Goal: Task Accomplishment & Management: Manage account settings

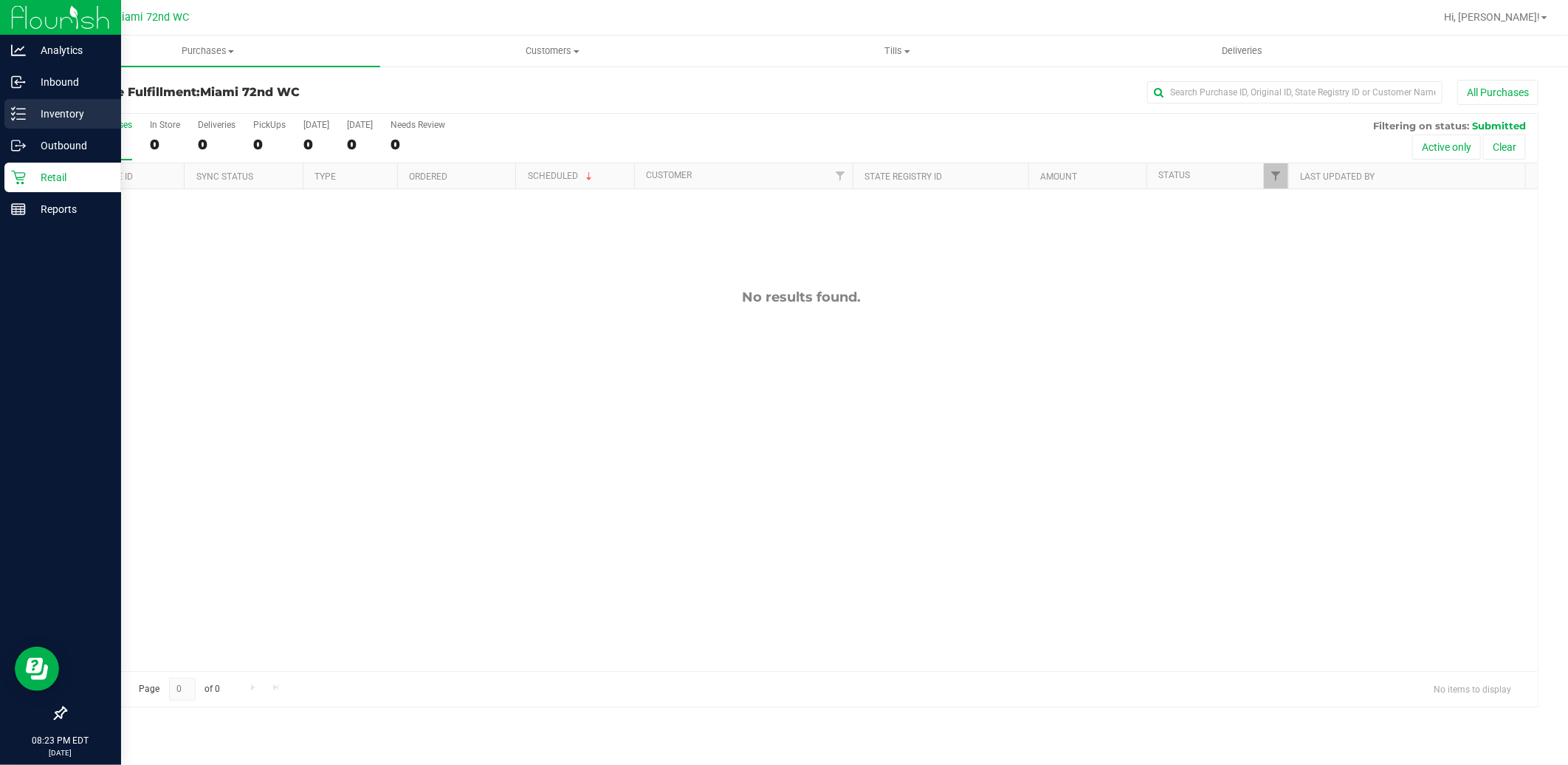
click at [69, 122] on p "Inventory" at bounding box center [70, 113] width 88 height 18
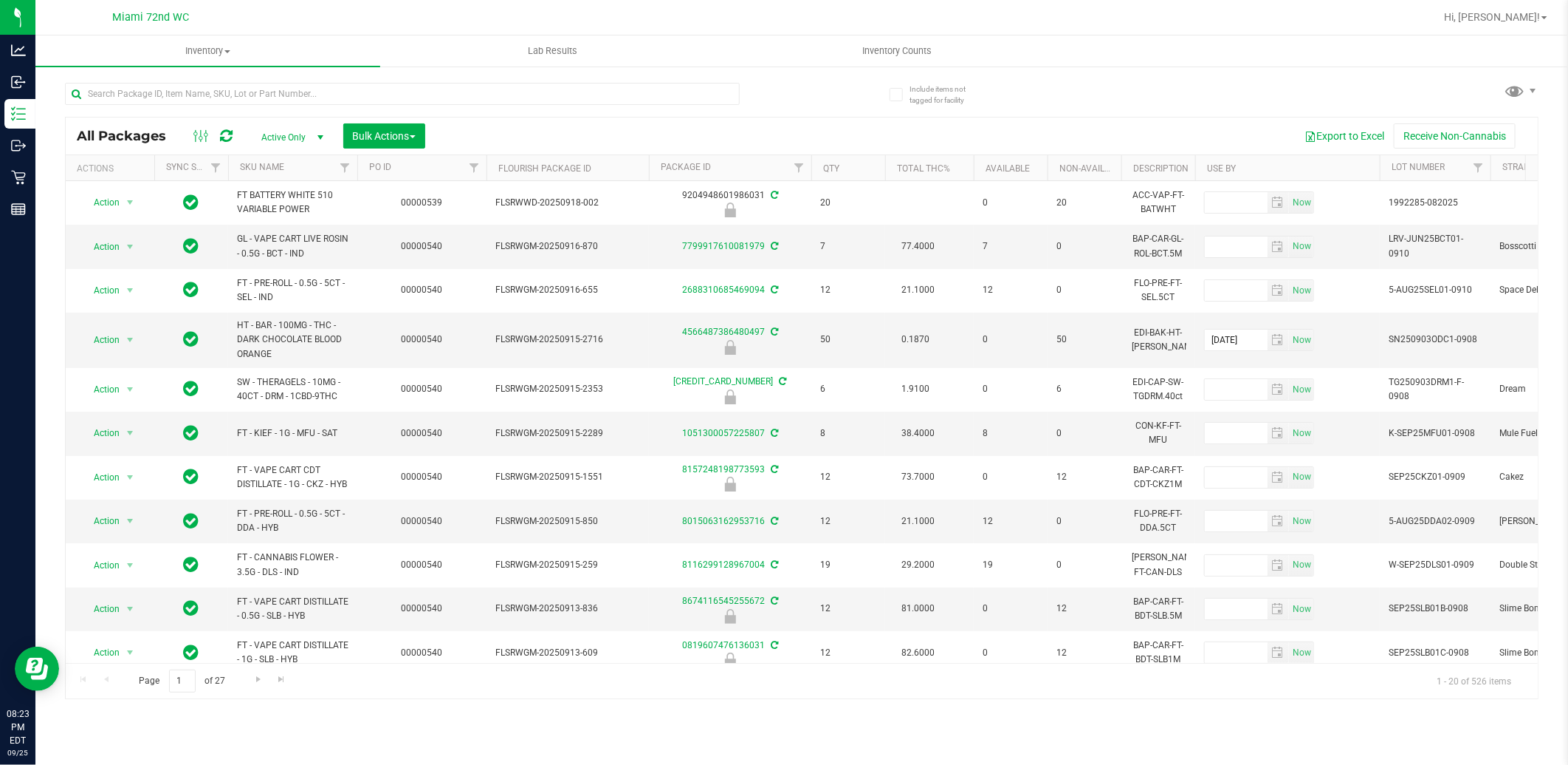
click at [299, 164] on th "SKU Name" at bounding box center [293, 167] width 129 height 26
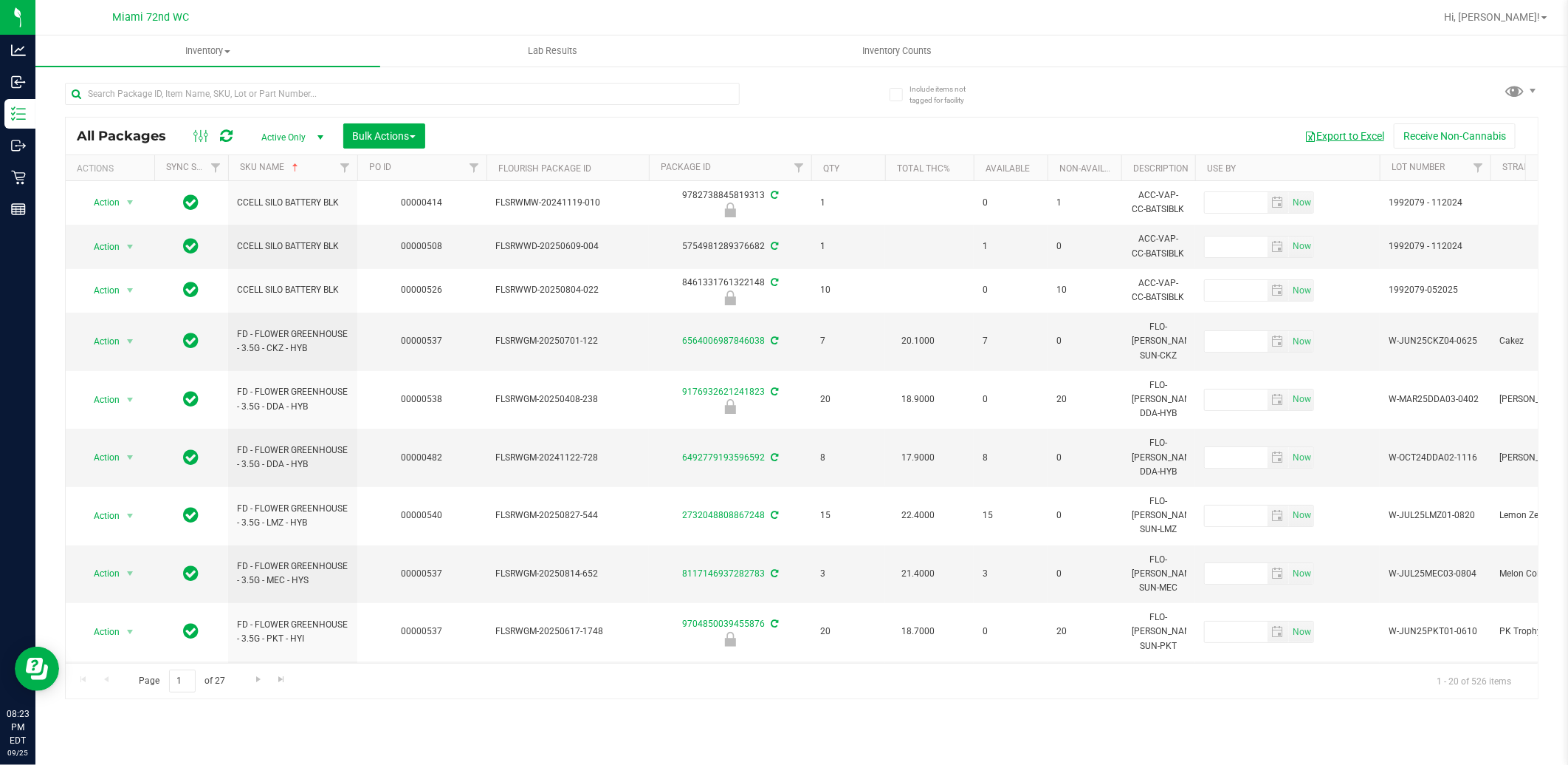
click at [1359, 143] on button "Export to Excel" at bounding box center [1345, 135] width 99 height 25
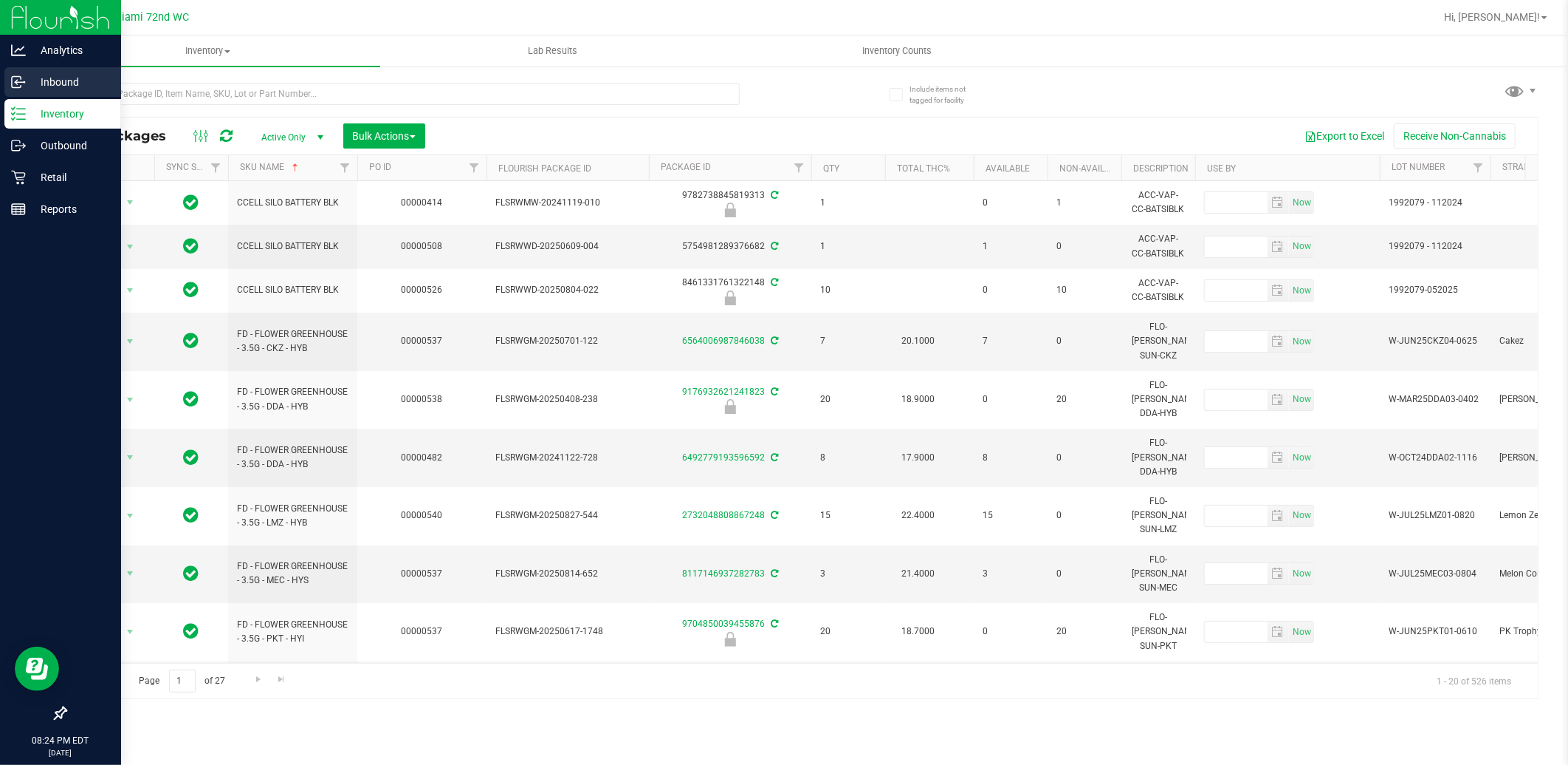
click at [91, 74] on p "Inbound" at bounding box center [70, 82] width 88 height 18
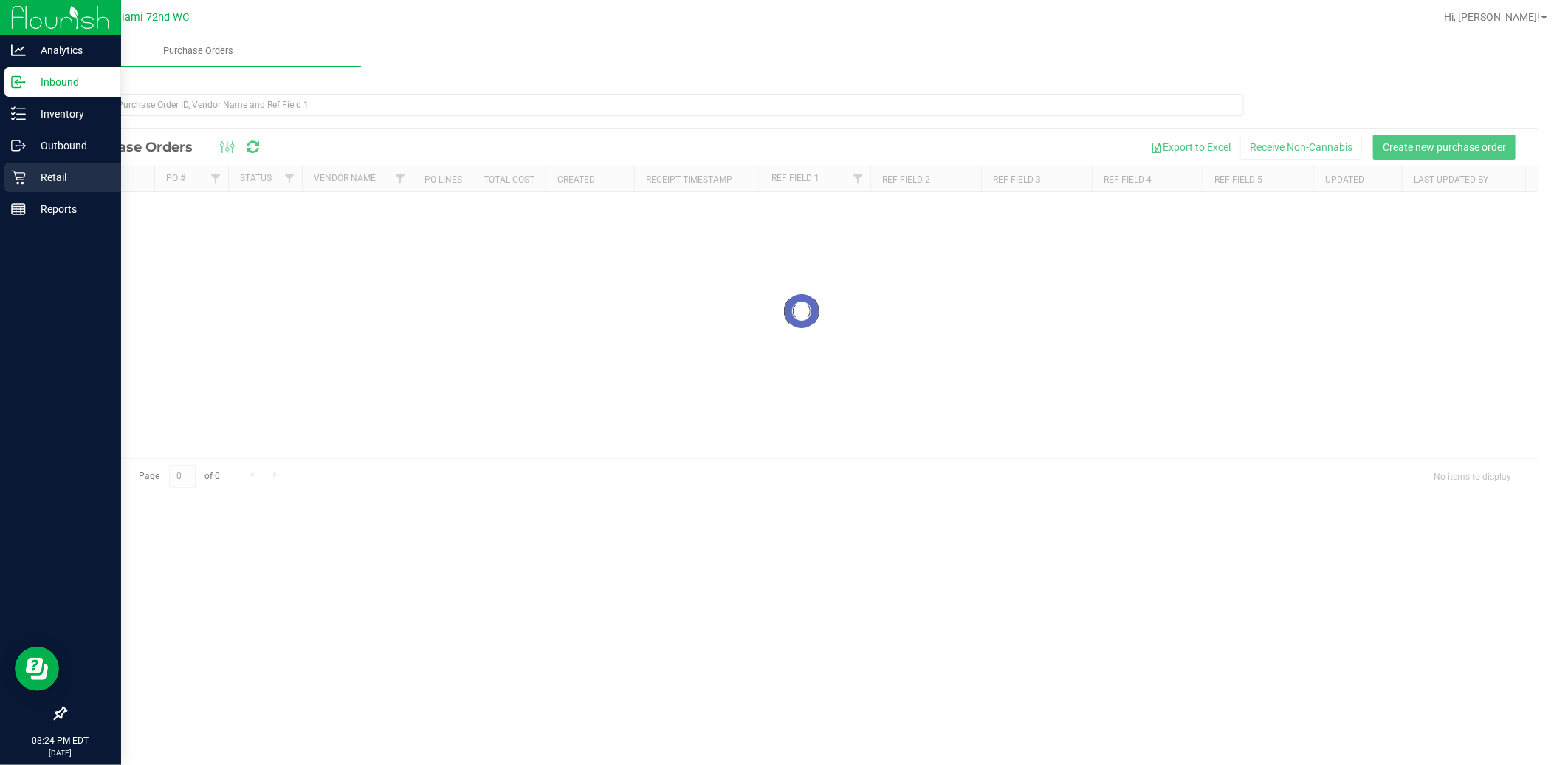
click at [80, 174] on p "Retail" at bounding box center [70, 177] width 88 height 18
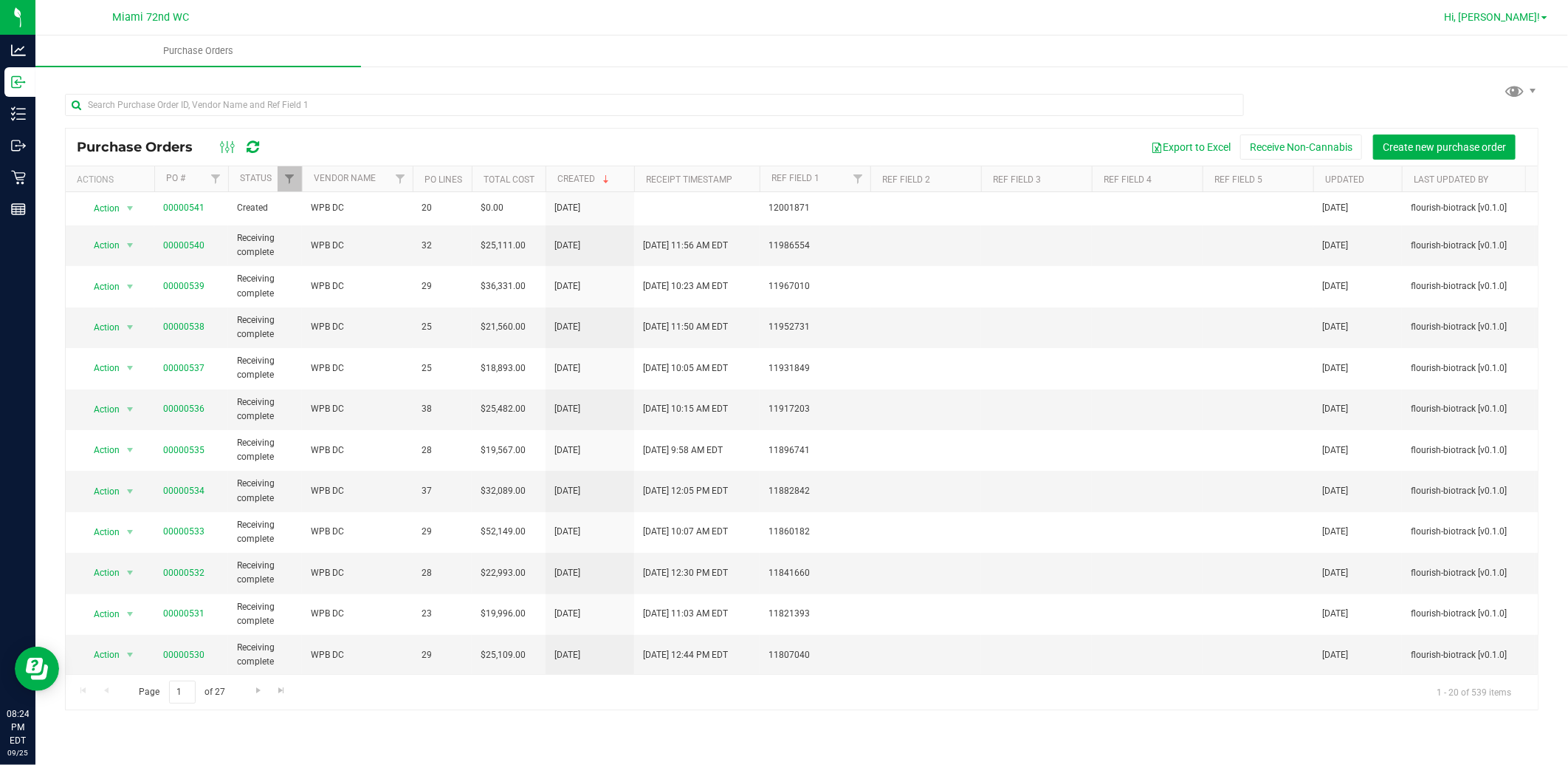
click at [1549, 16] on link "Hi, [PERSON_NAME]!" at bounding box center [1496, 18] width 115 height 16
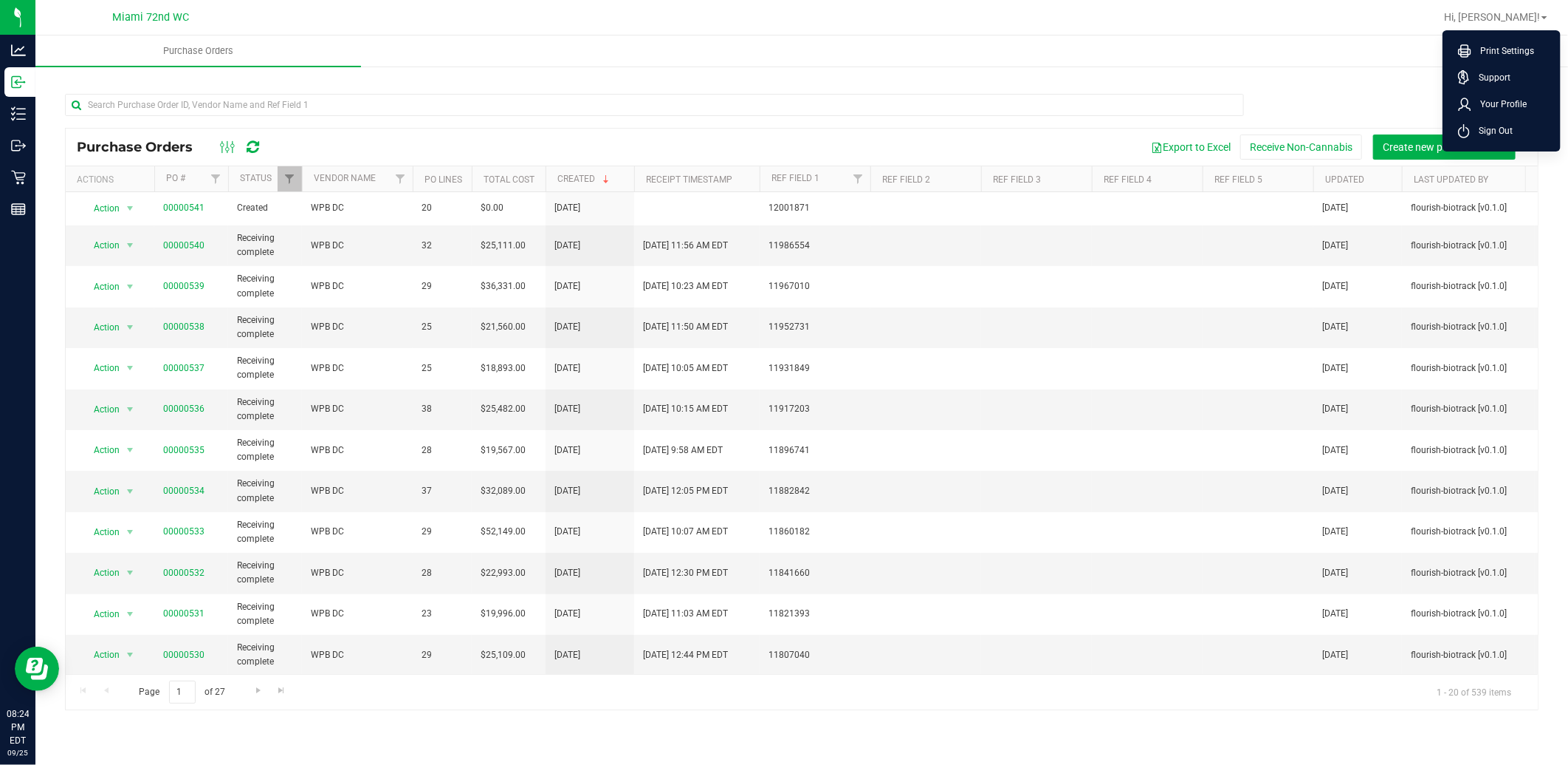
click at [1497, 129] on span "Sign Out" at bounding box center [1491, 130] width 42 height 15
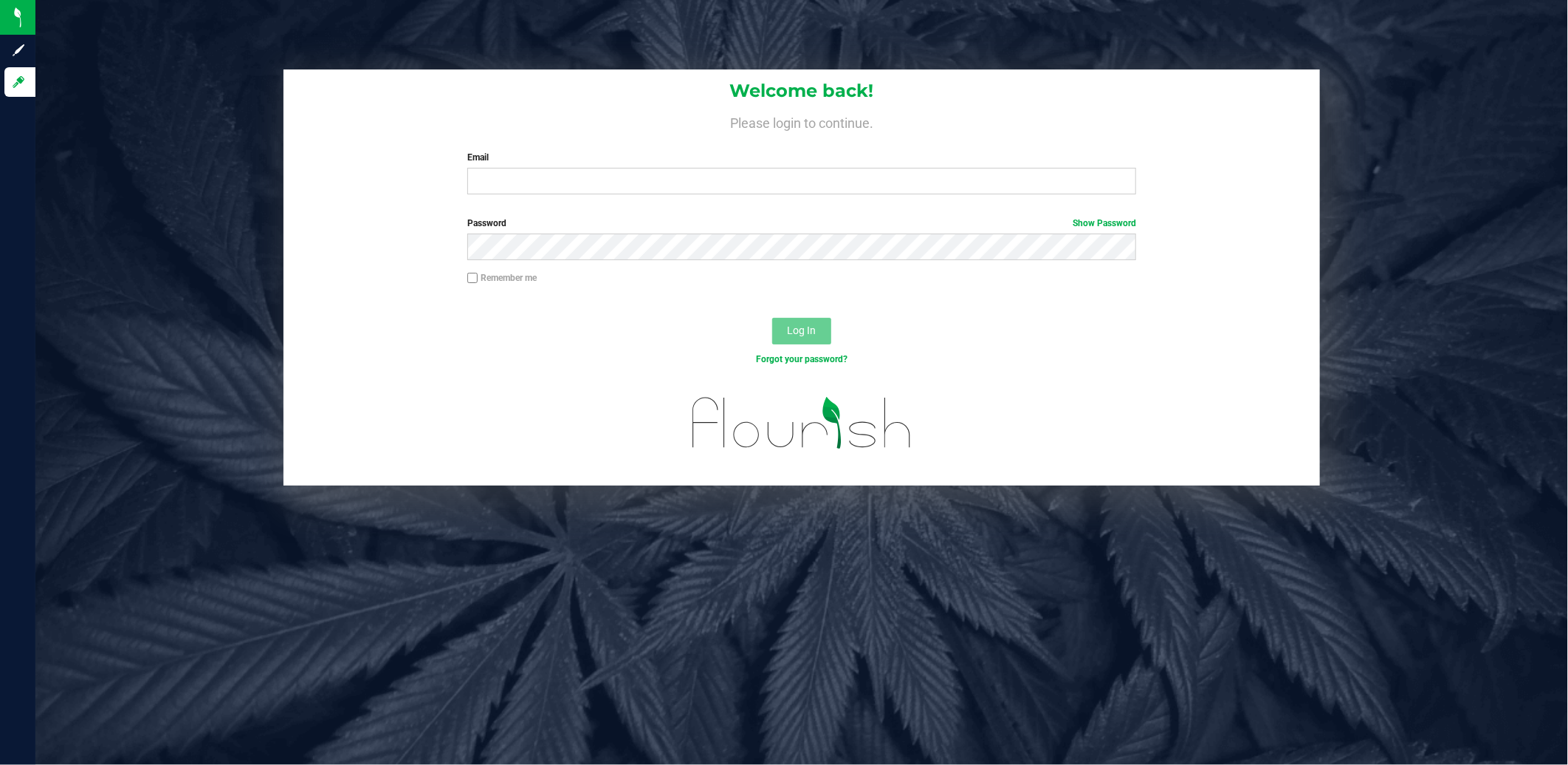
click at [680, 167] on div "Email Required Please format your email correctly." at bounding box center [802, 172] width 691 height 43
click at [665, 180] on input "Email" at bounding box center [802, 181] width 669 height 27
type input "[EMAIL_ADDRESS][DOMAIN_NAME]"
click at [772, 318] on button "Log In" at bounding box center [802, 331] width 59 height 27
